Goal: Transaction & Acquisition: Purchase product/service

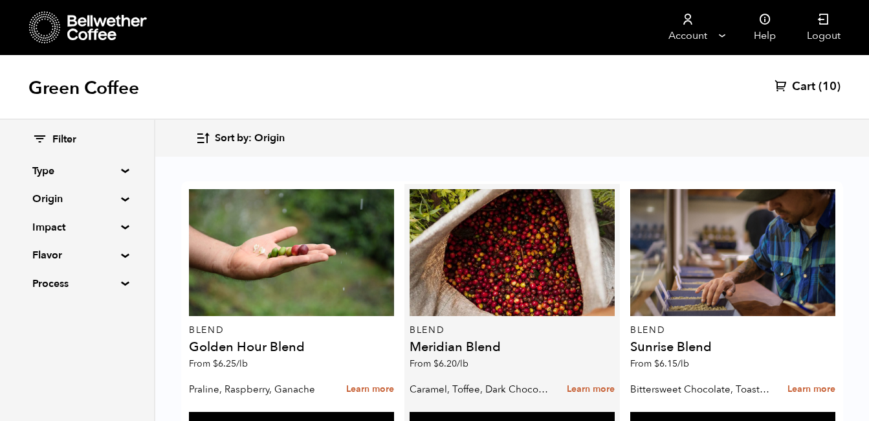
scroll to position [843, 0]
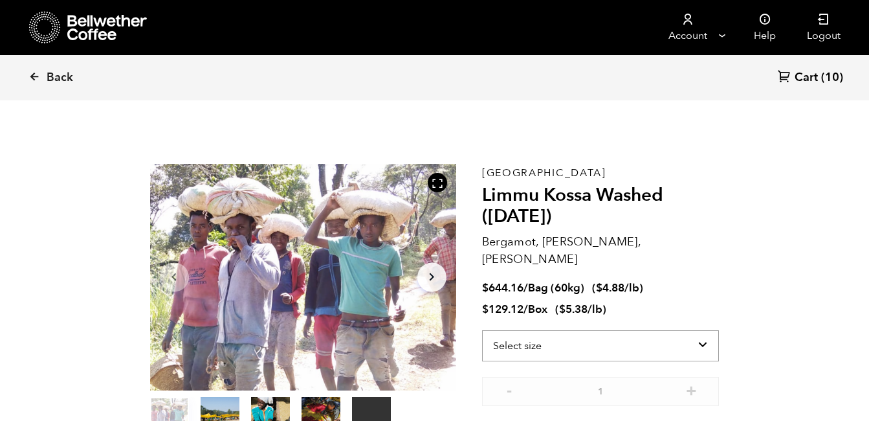
scroll to position [563, 554]
drag, startPoint x: 698, startPoint y: 327, endPoint x: 644, endPoint y: 337, distance: 54.6
click at [644, 337] on select "Select size Bag (60kg) (132 lbs) Box (24 lbs)" at bounding box center [601, 345] width 238 height 31
select select "bag-3"
click at [482, 330] on select "Select size Bag (60kg) (132 lbs) Box (24 lbs)" at bounding box center [601, 345] width 238 height 31
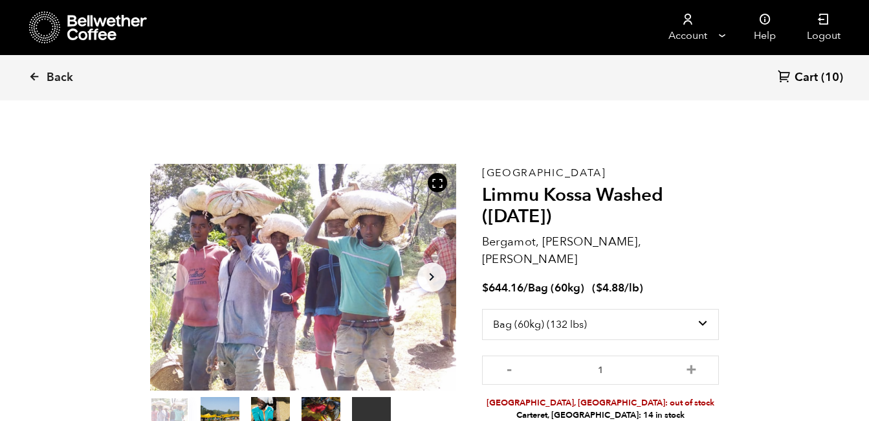
click at [747, 357] on section "Your browser does not support the video tag. Item 1 of 5 Your browser does not …" at bounding box center [435, 319] width 634 height 394
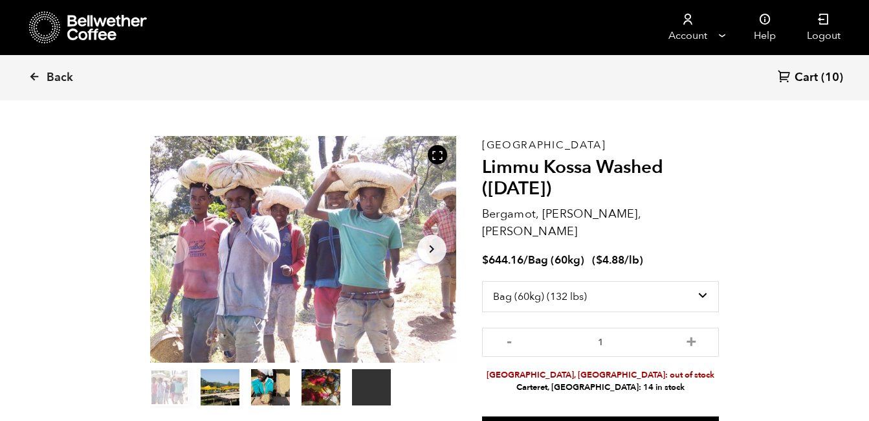
scroll to position [28, 0]
click at [815, 77] on span "Cart" at bounding box center [806, 78] width 23 height 16
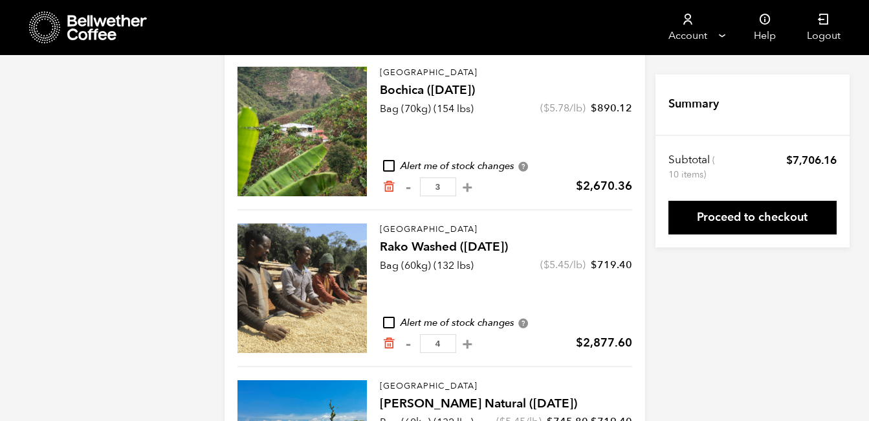
scroll to position [144, 0]
